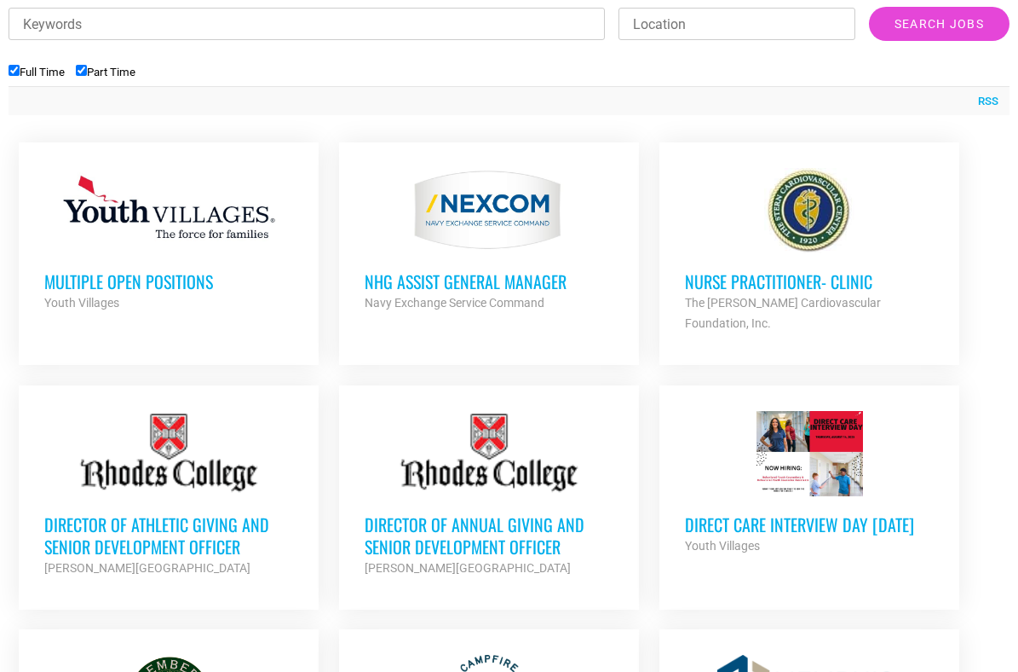
scroll to position [619, 0]
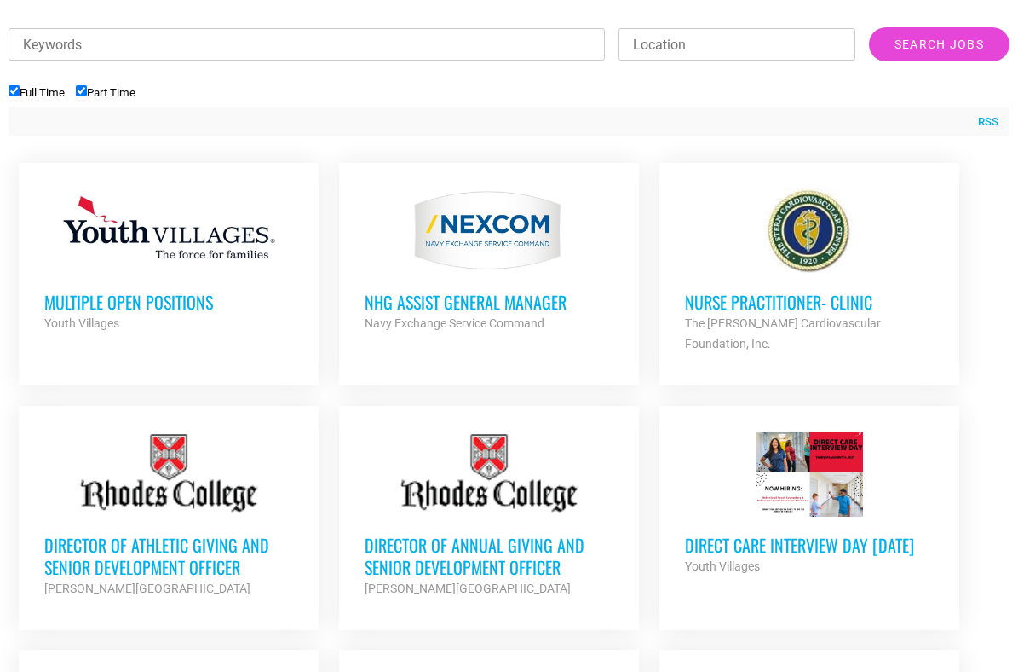
click at [220, 57] on input "Keywords" at bounding box center [307, 44] width 597 height 32
type input "spanish"
click at [869, 27] on input "Search Jobs" at bounding box center [939, 44] width 141 height 34
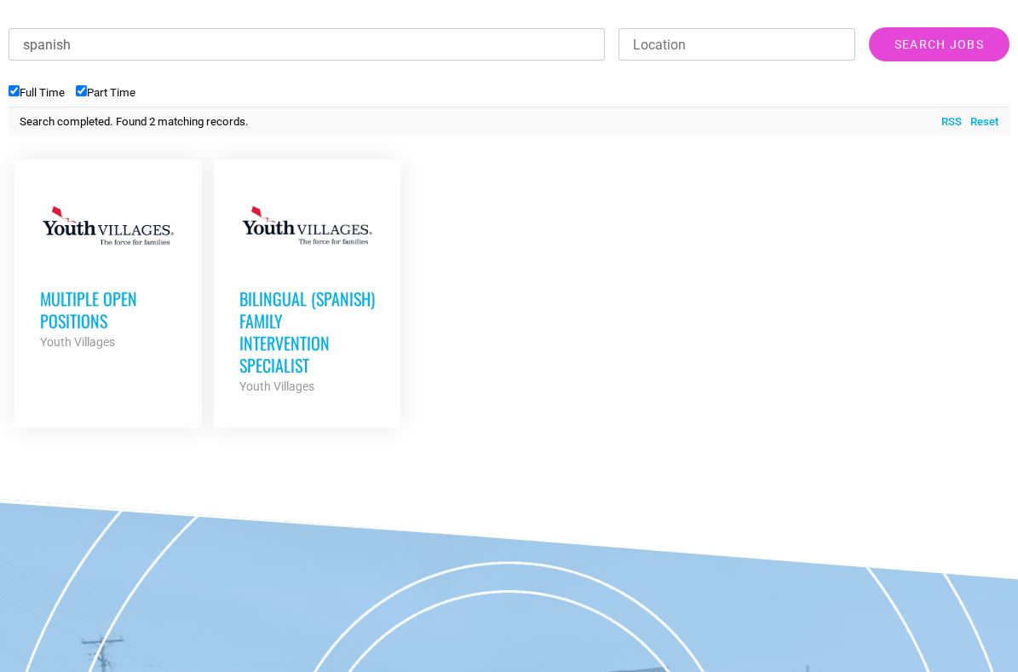
click at [118, 303] on h3 "Multiple Open Positions" at bounding box center [108, 309] width 136 height 44
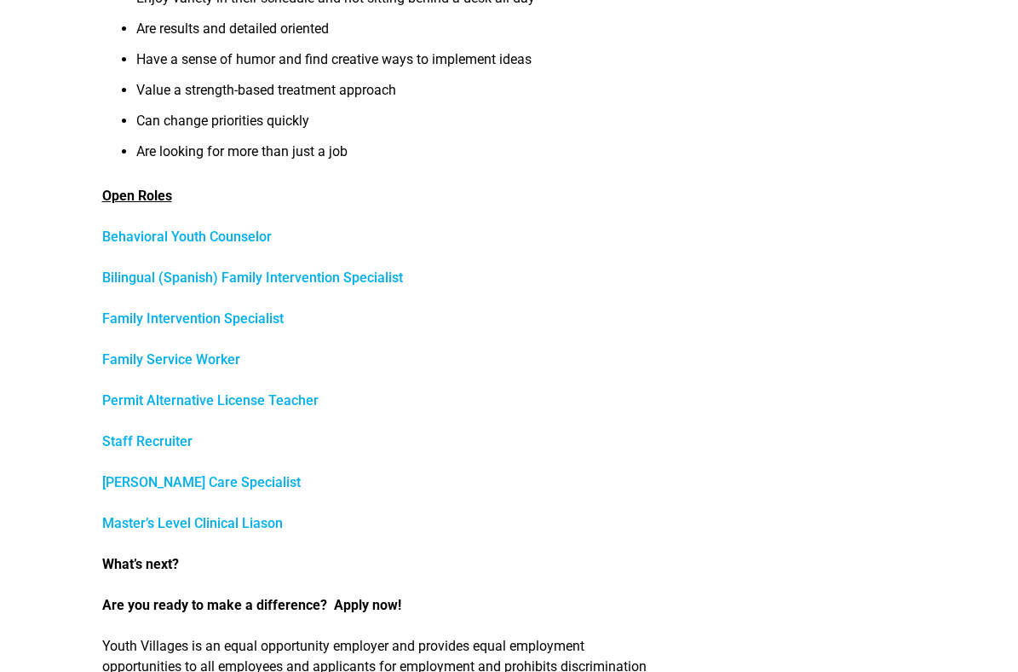
scroll to position [746, 0]
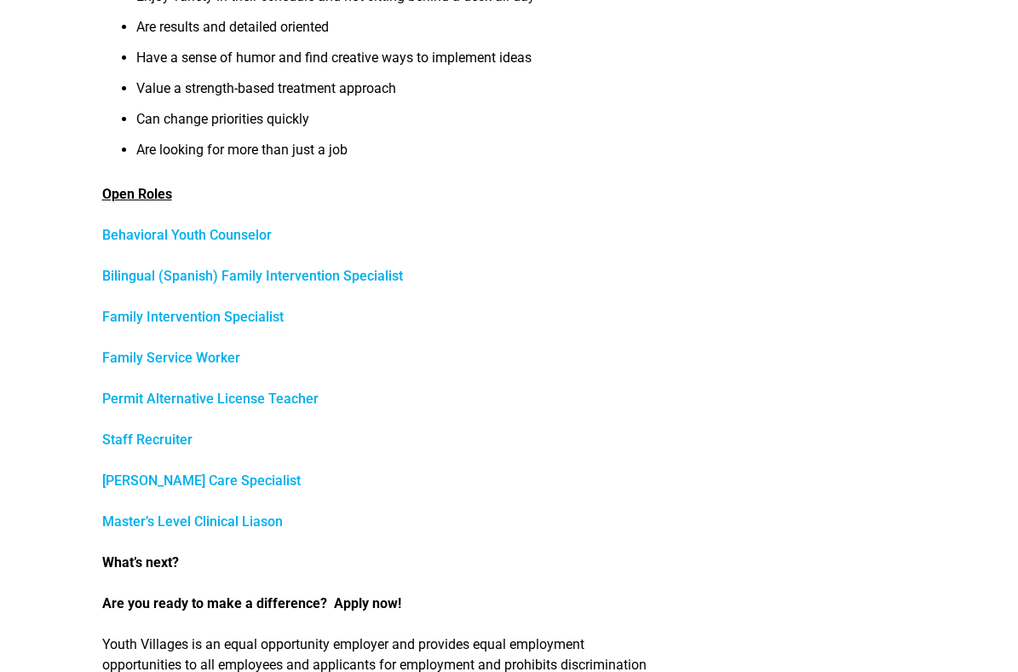
click at [245, 271] on link "Bilingual (Spanish) Family Intervention Specialist" at bounding box center [252, 276] width 301 height 16
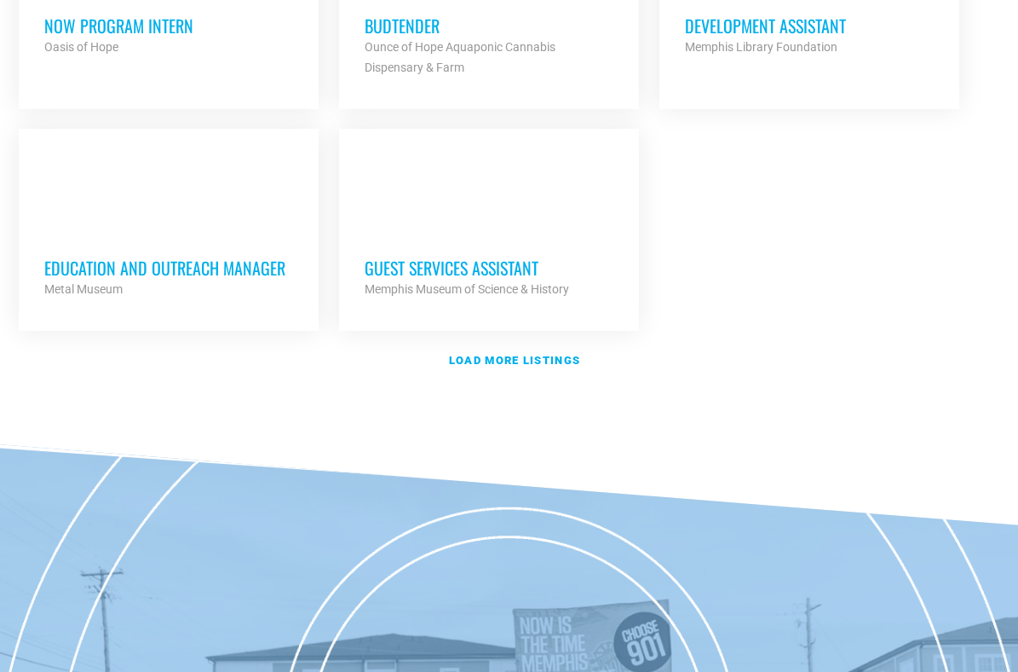
scroll to position [2096, 0]
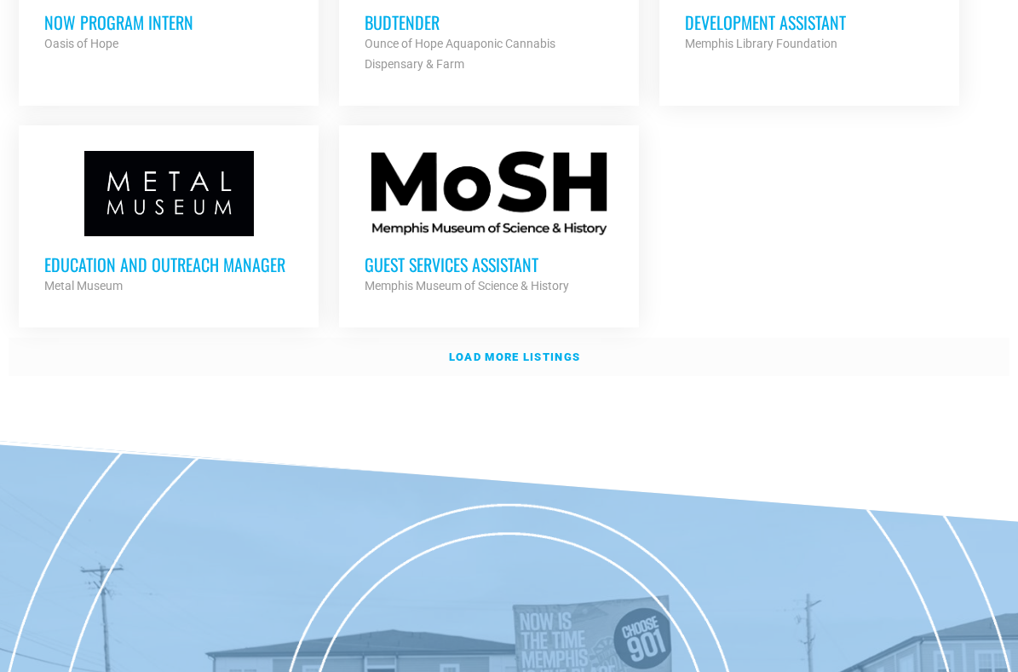
click at [556, 350] on strong "Load more listings" at bounding box center [514, 356] width 131 height 13
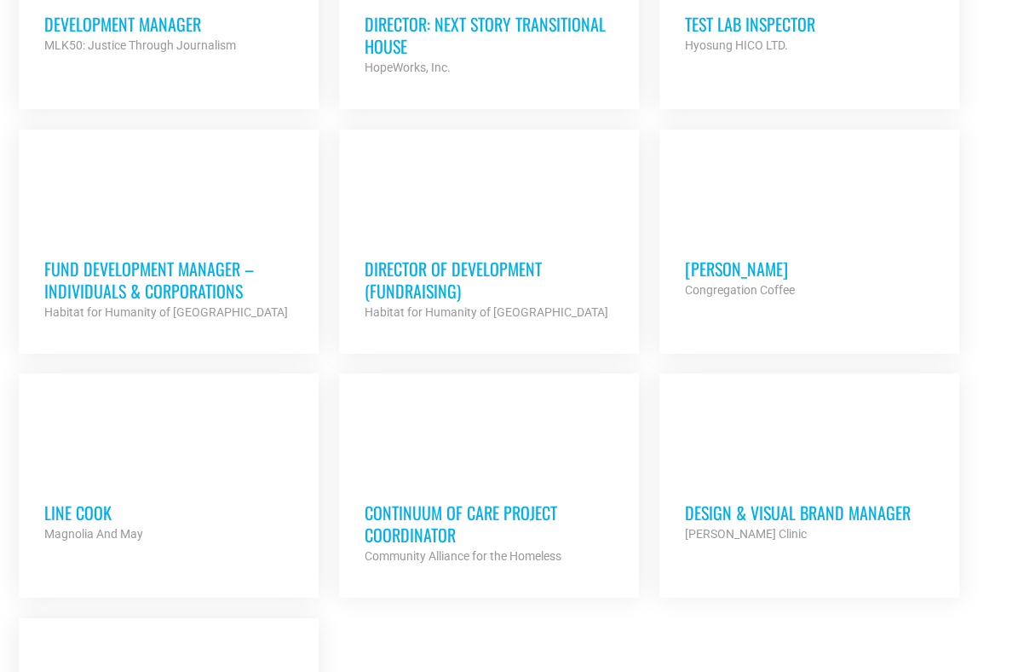
scroll to position [3355, 0]
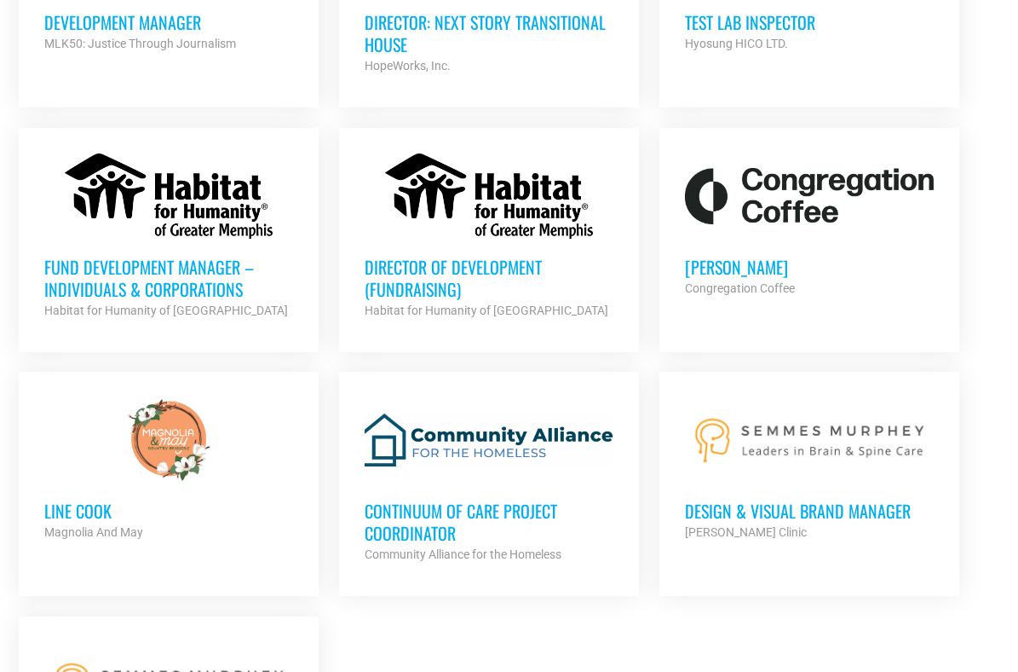
click at [695, 256] on h3 "[PERSON_NAME]" at bounding box center [810, 267] width 250 height 22
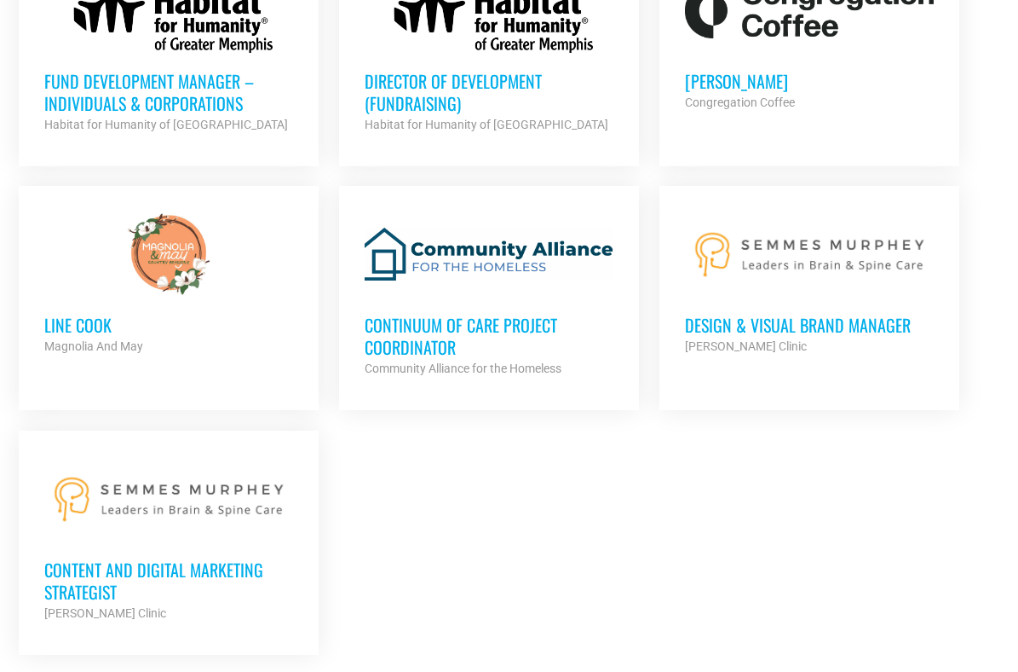
scroll to position [3548, 0]
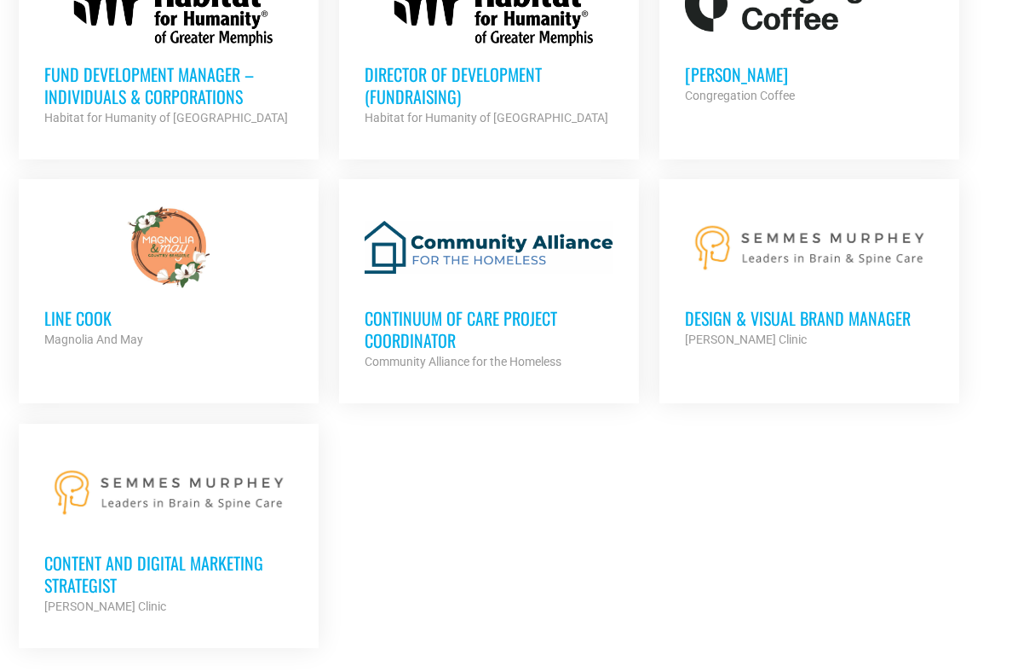
click at [100, 307] on h3 "Line cook" at bounding box center [169, 318] width 250 height 22
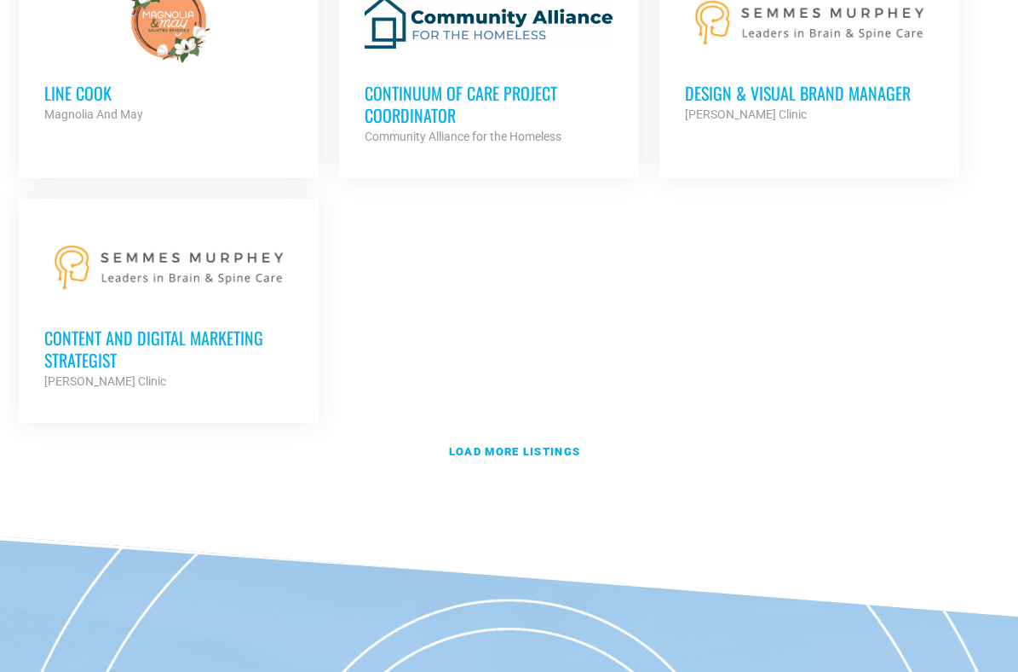
scroll to position [3775, 0]
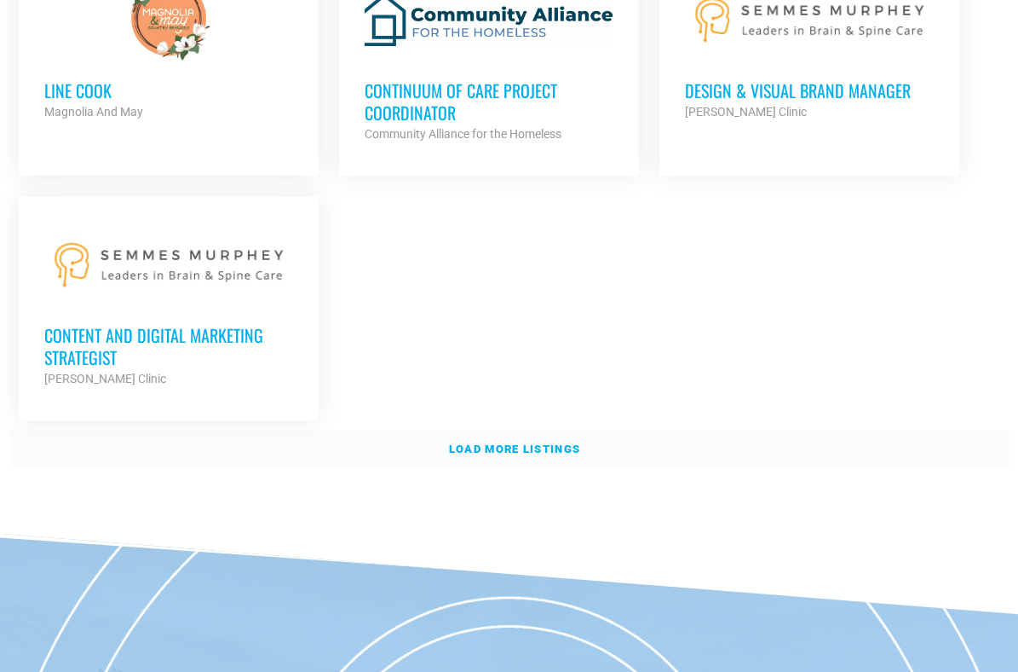
click at [536, 430] on link "Load more listings" at bounding box center [509, 449] width 1001 height 39
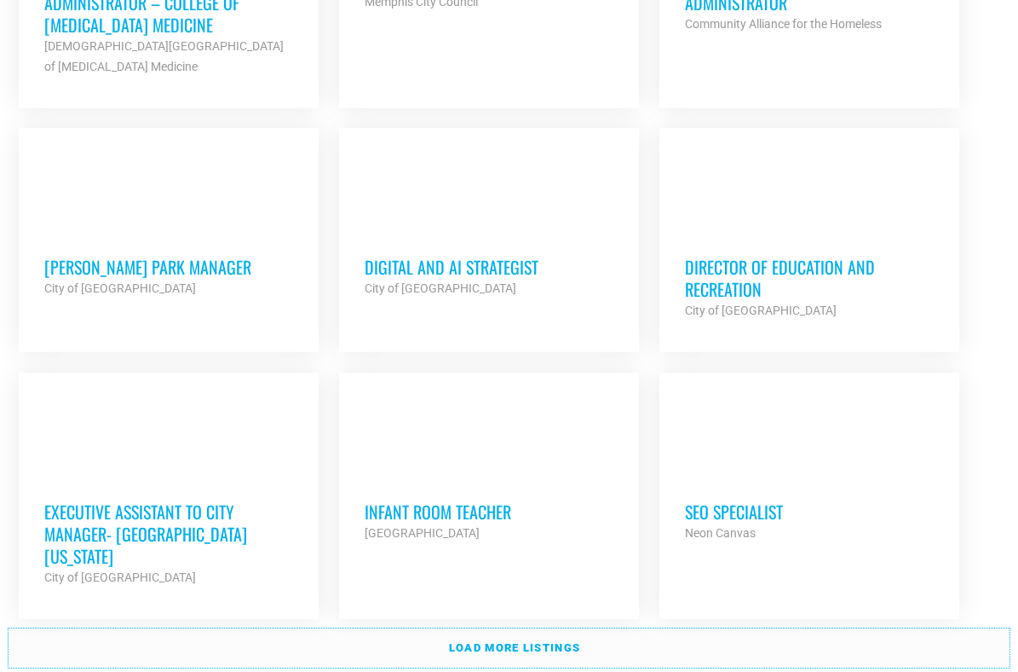
scroll to position [5198, 0]
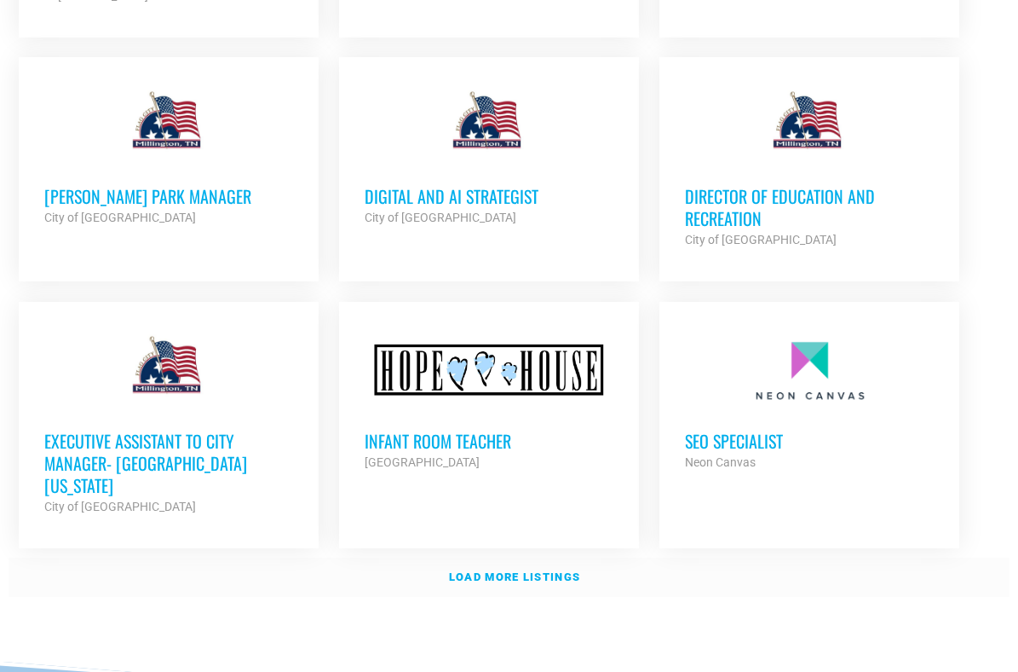
click at [539, 570] on strong "Load more listings" at bounding box center [514, 576] width 131 height 13
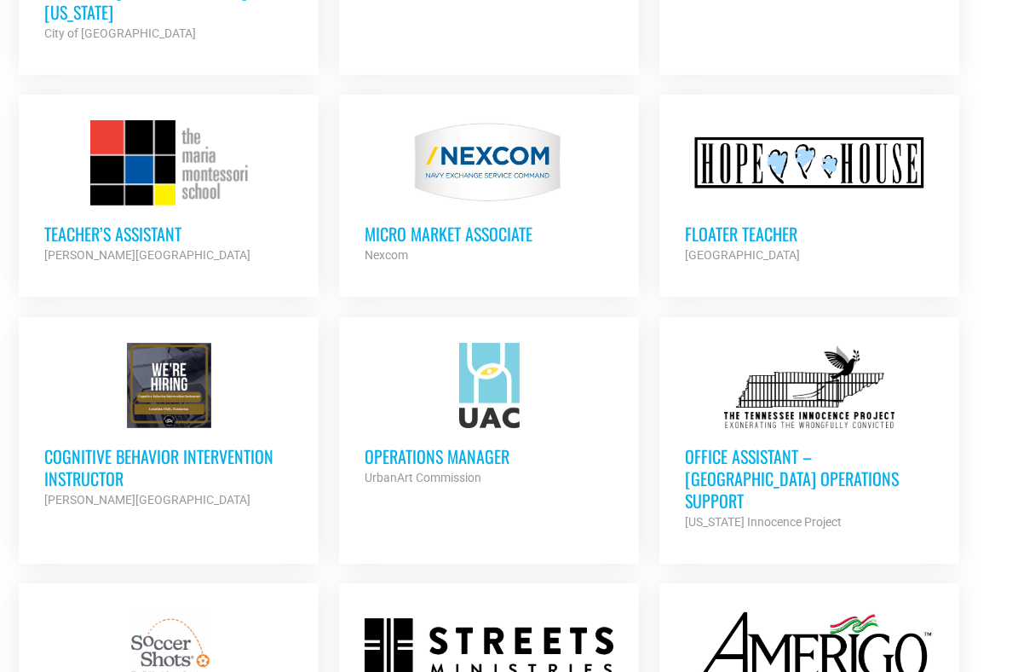
scroll to position [5661, 0]
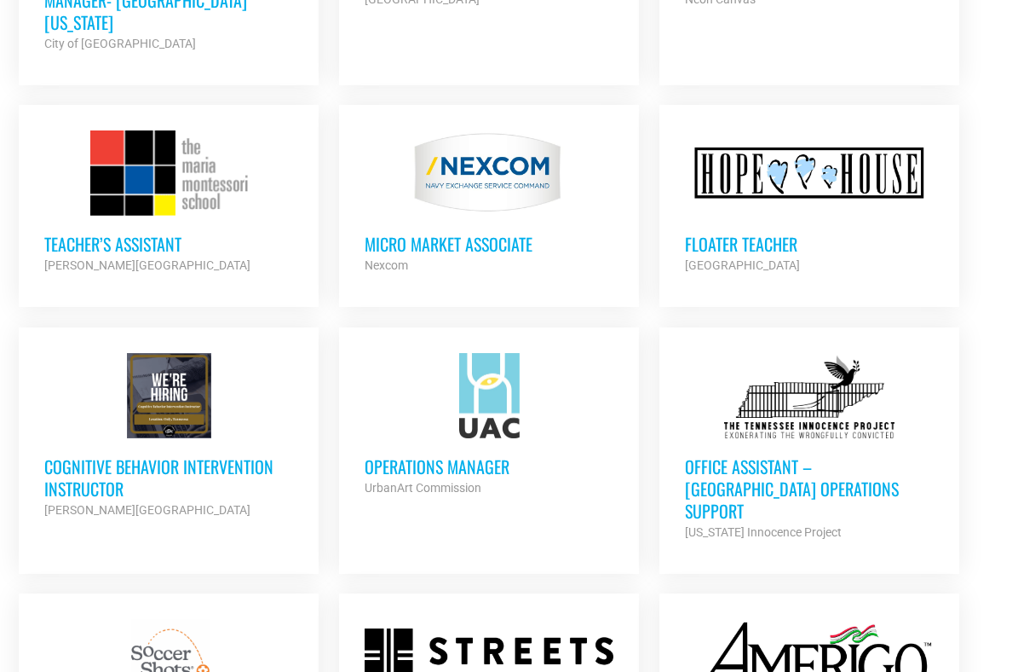
click at [717, 233] on h3 "Floater Teacher" at bounding box center [810, 244] width 250 height 22
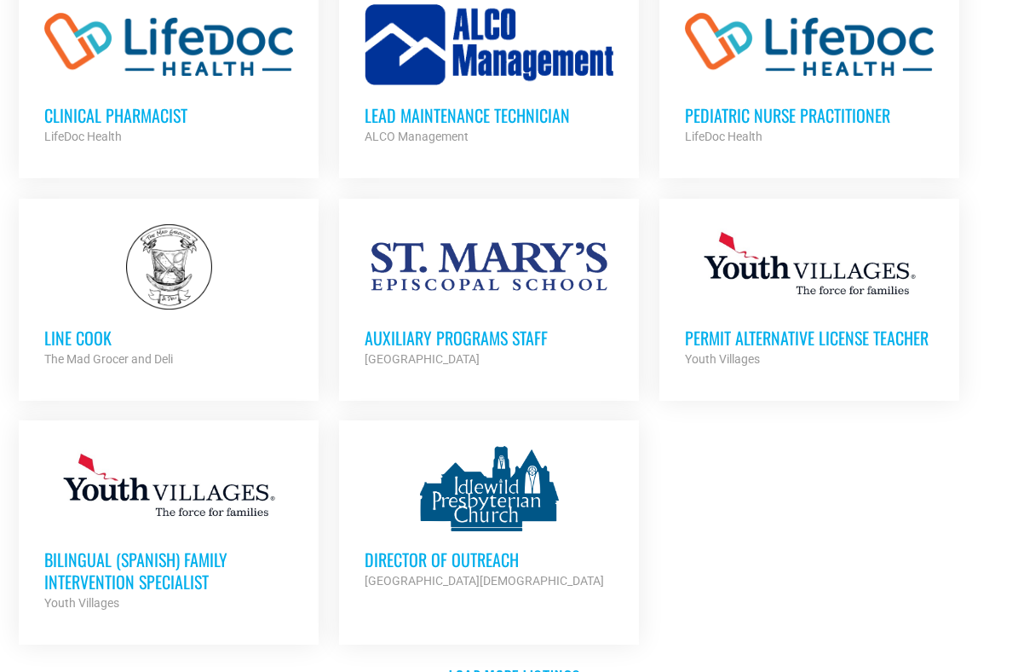
scroll to position [6748, 0]
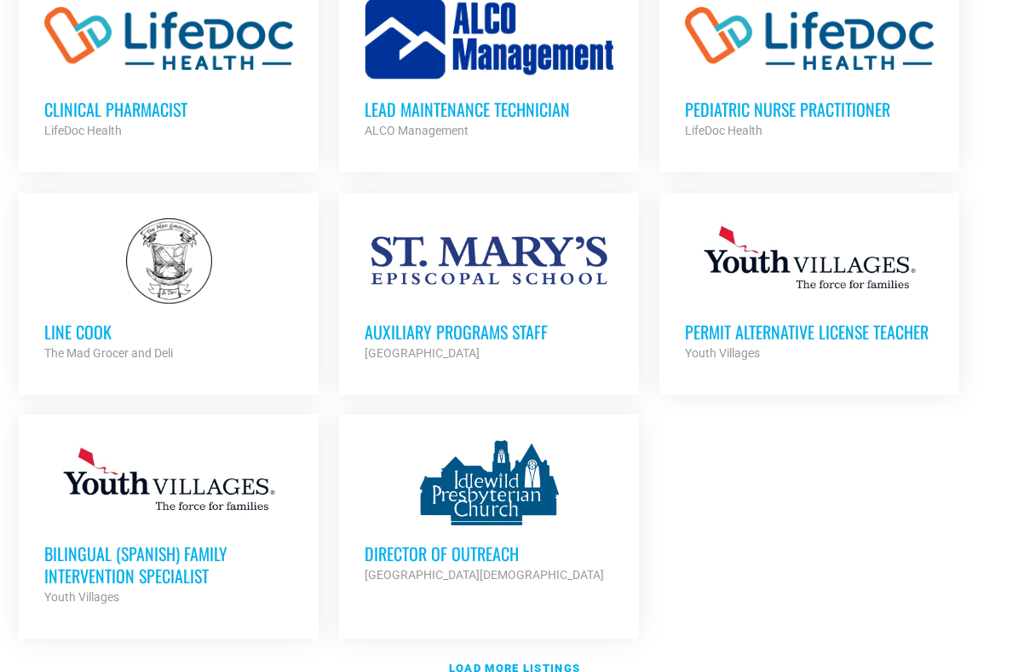
click at [65, 320] on h3 "Line Cook" at bounding box center [169, 331] width 250 height 22
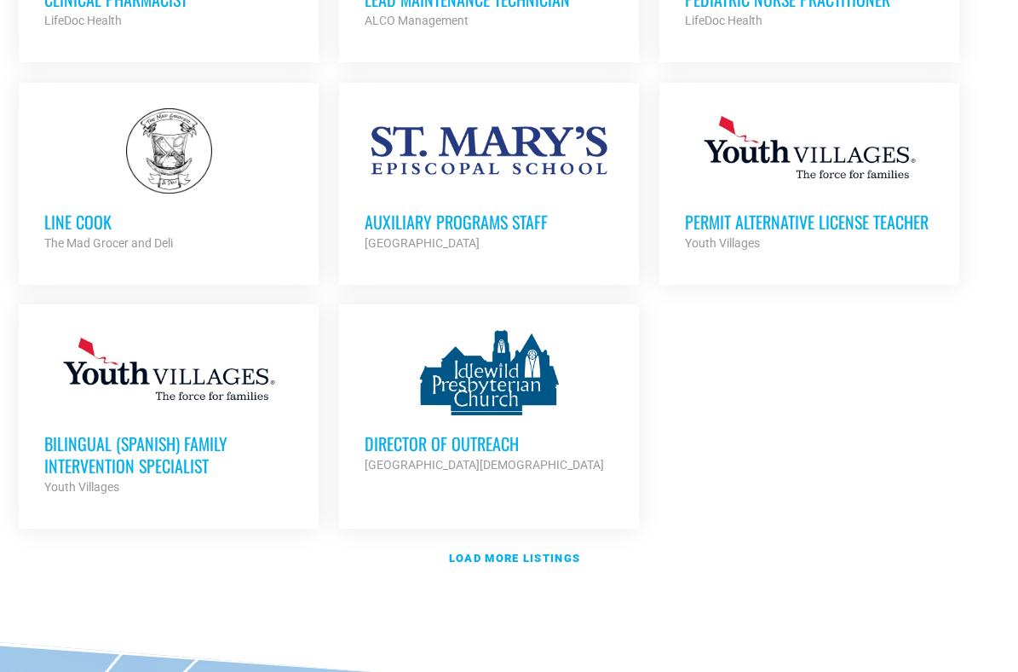
scroll to position [6866, 0]
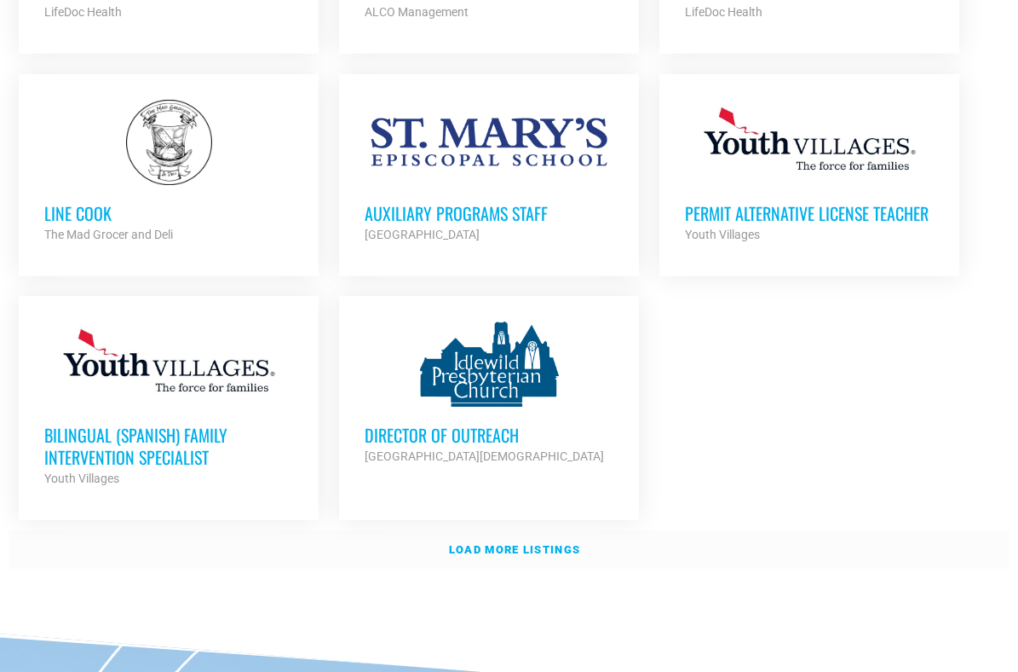
click at [546, 530] on link "Load more listings" at bounding box center [509, 549] width 1001 height 39
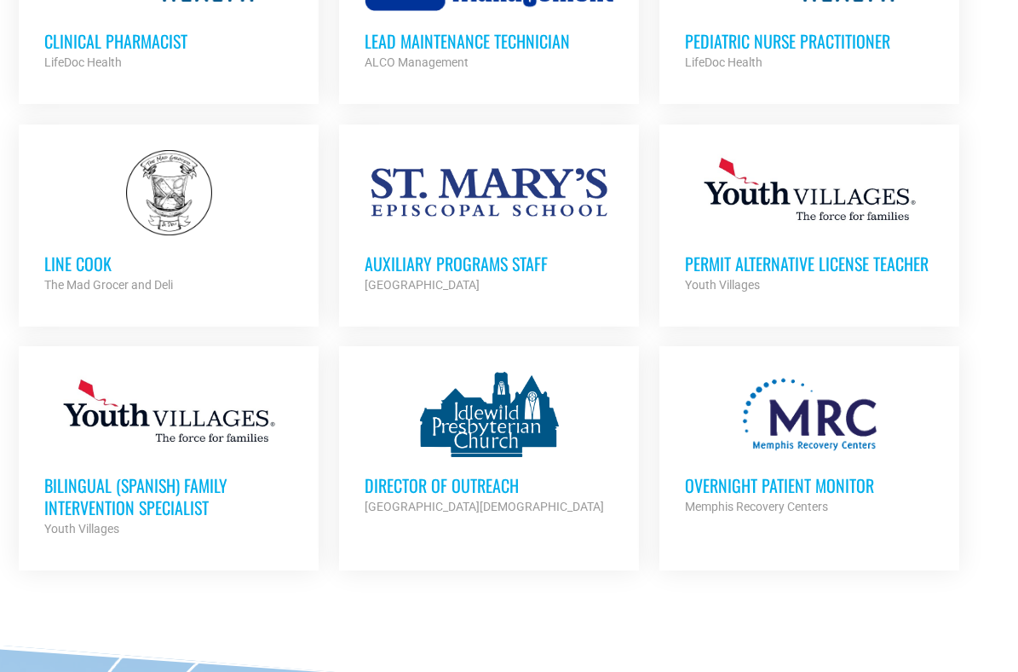
scroll to position [6815, 0]
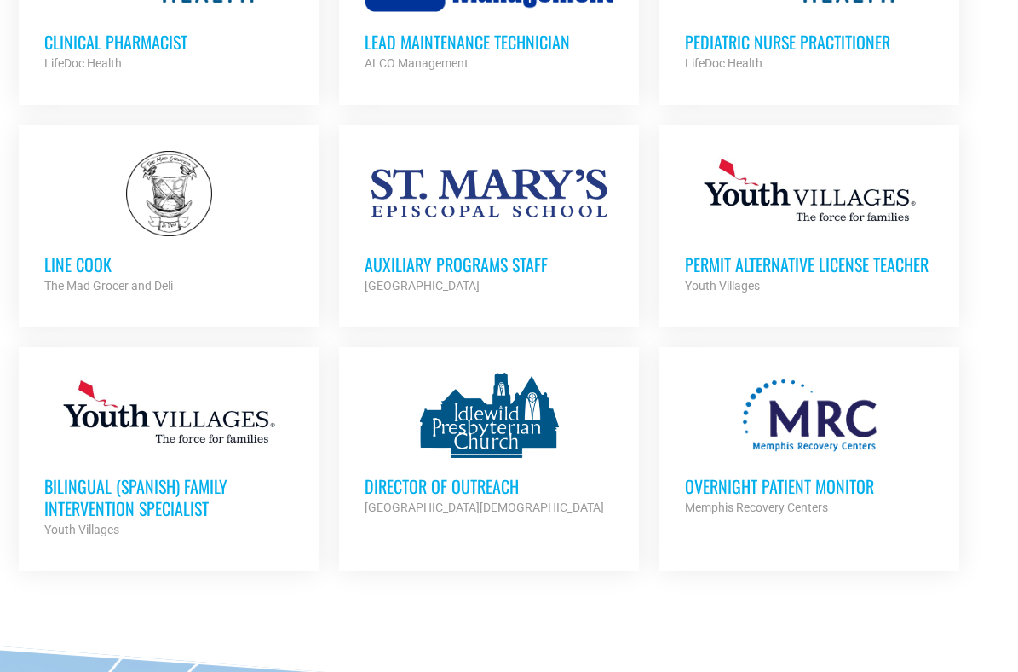
click at [713, 475] on h3 "Overnight Patient Monitor" at bounding box center [810, 486] width 250 height 22
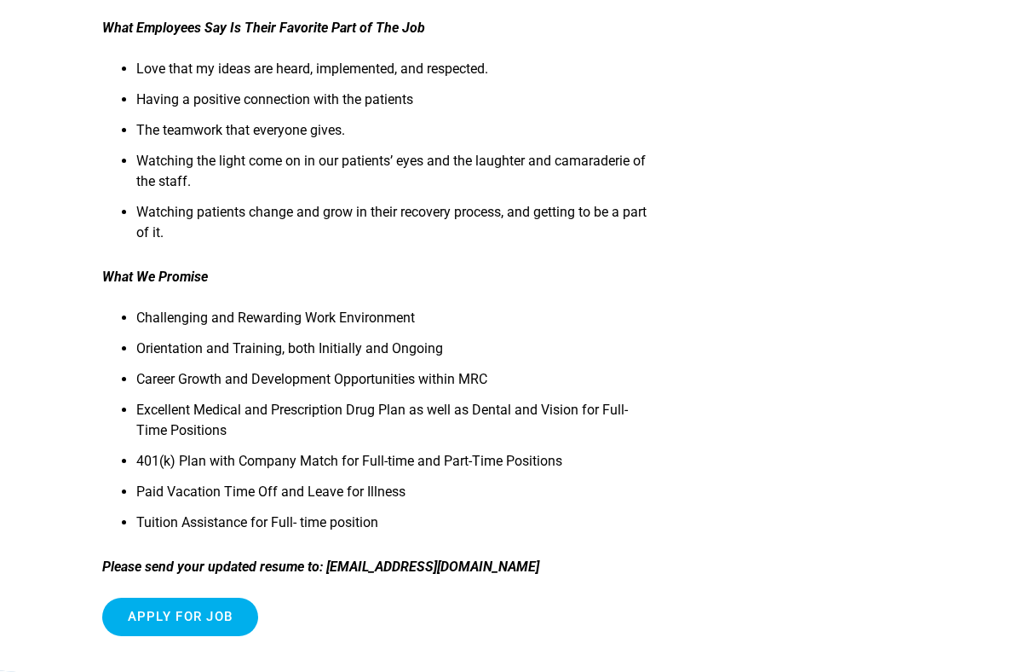
scroll to position [769, 0]
